Goal: Task Accomplishment & Management: Manage account settings

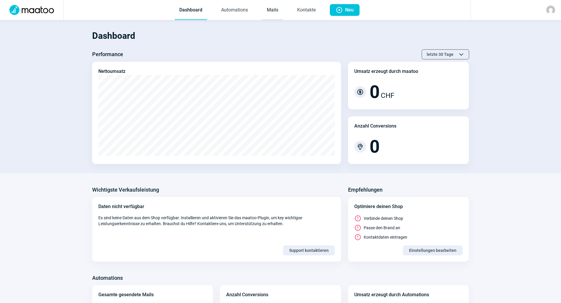
click at [272, 10] on link "Mails" at bounding box center [272, 10] width 21 height 19
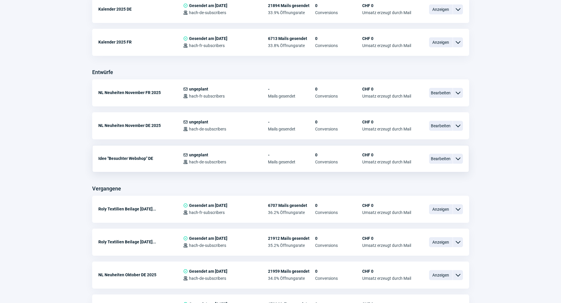
scroll to position [177, 0]
click at [438, 159] on span "Bearbeiten" at bounding box center [441, 159] width 24 height 10
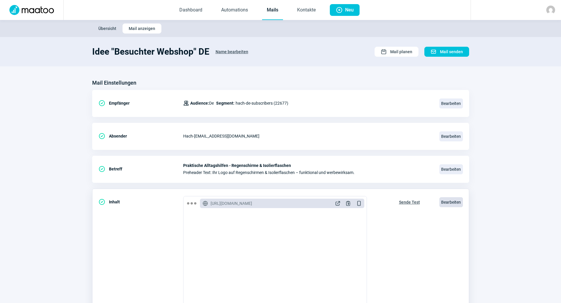
click at [446, 200] on span "Bearbeiten" at bounding box center [451, 202] width 24 height 10
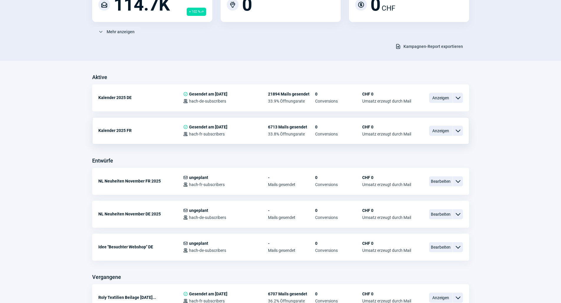
scroll to position [118, 0]
